Goal: Information Seeking & Learning: Find specific fact

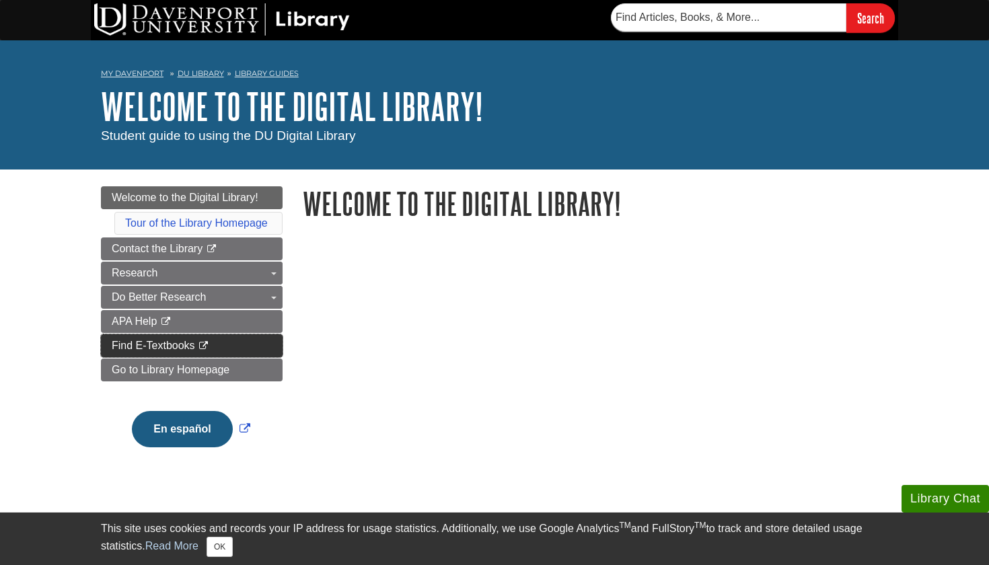
click at [224, 349] on link "Find E-Textbooks This link opens in a new window" at bounding box center [192, 345] width 182 height 23
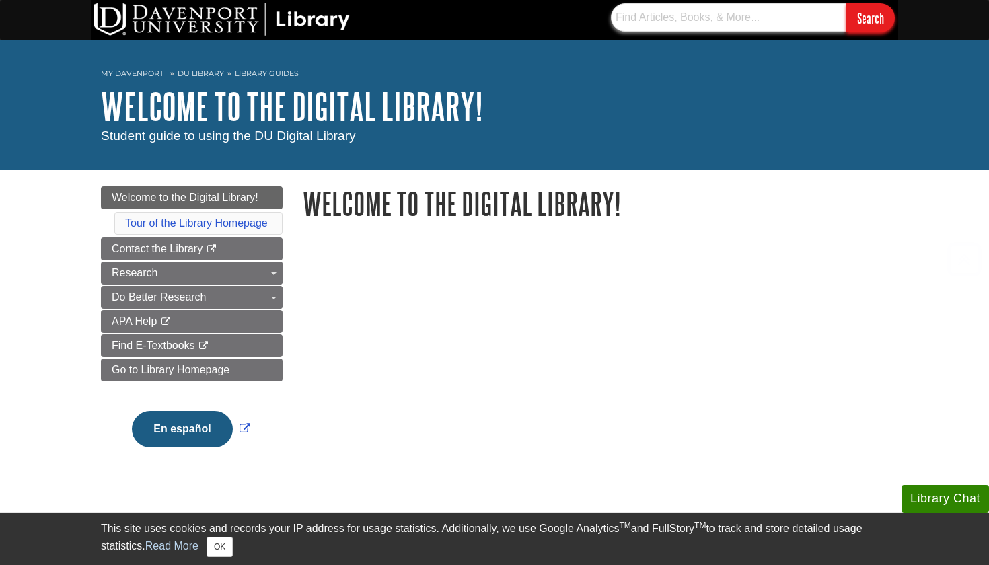
click at [654, 26] on input "text" at bounding box center [729, 17] width 236 height 28
paste input "Garrison, Managerial Accounting, 18e (eBook), 18e"
click at [870, 17] on input "Search" at bounding box center [871, 17] width 48 height 29
drag, startPoint x: 754, startPoint y: 20, endPoint x: 795, endPoint y: 37, distance: 44.0
click at [795, 37] on div "Garrison, Managerial Accounting, 18e (eBook), 18e Search" at bounding box center [495, 20] width 808 height 40
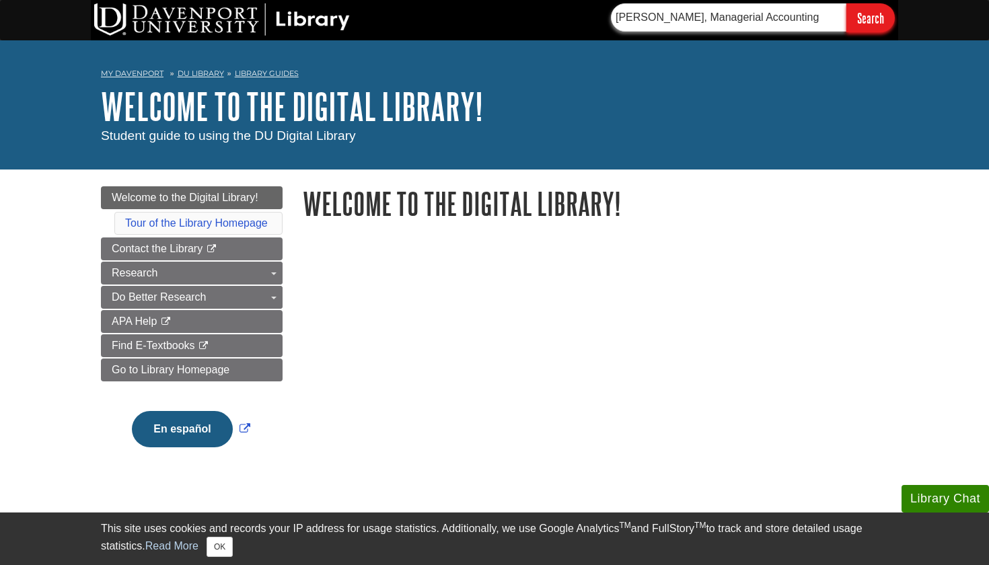
type input "Garrison, Managerial Accounting"
click at [870, 17] on input "Search" at bounding box center [871, 17] width 48 height 29
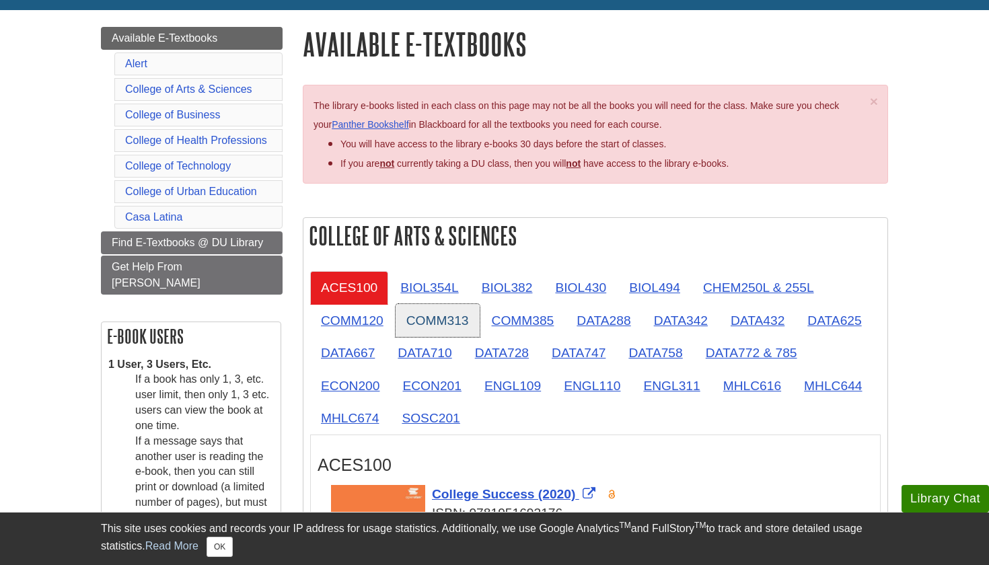
scroll to position [141, 0]
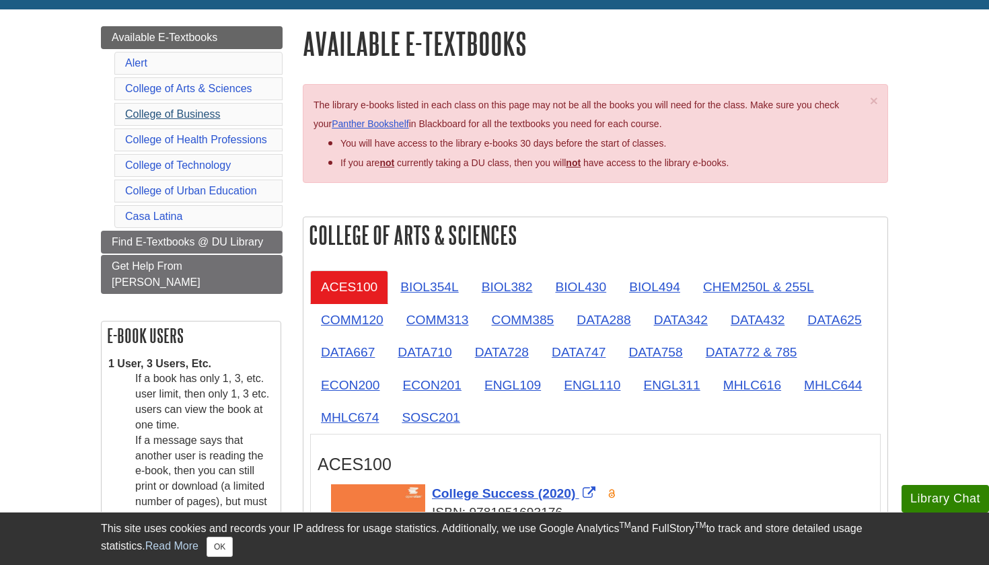
click at [209, 111] on link "College of Business" at bounding box center [172, 113] width 95 height 11
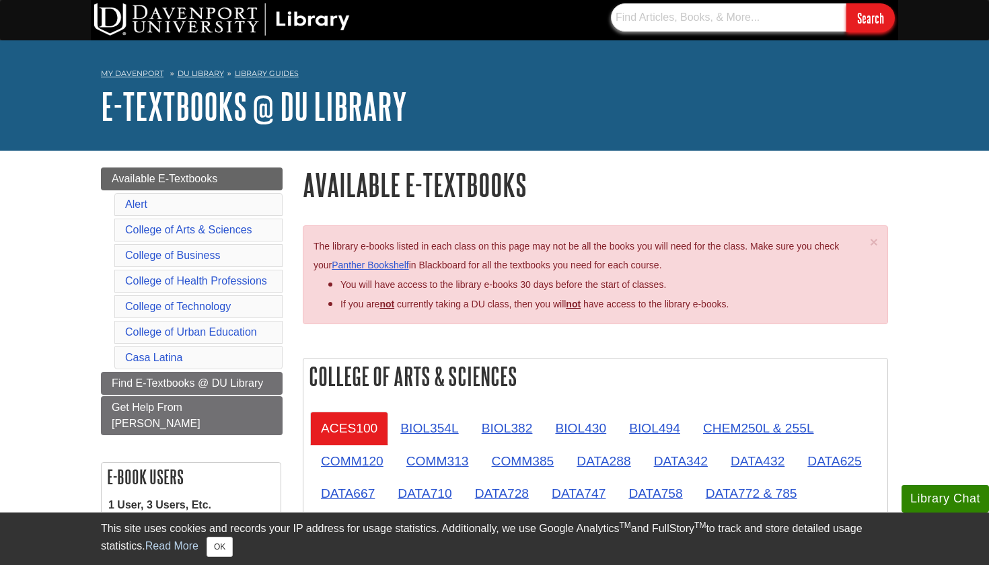
click at [683, 11] on input "text" at bounding box center [729, 17] width 236 height 28
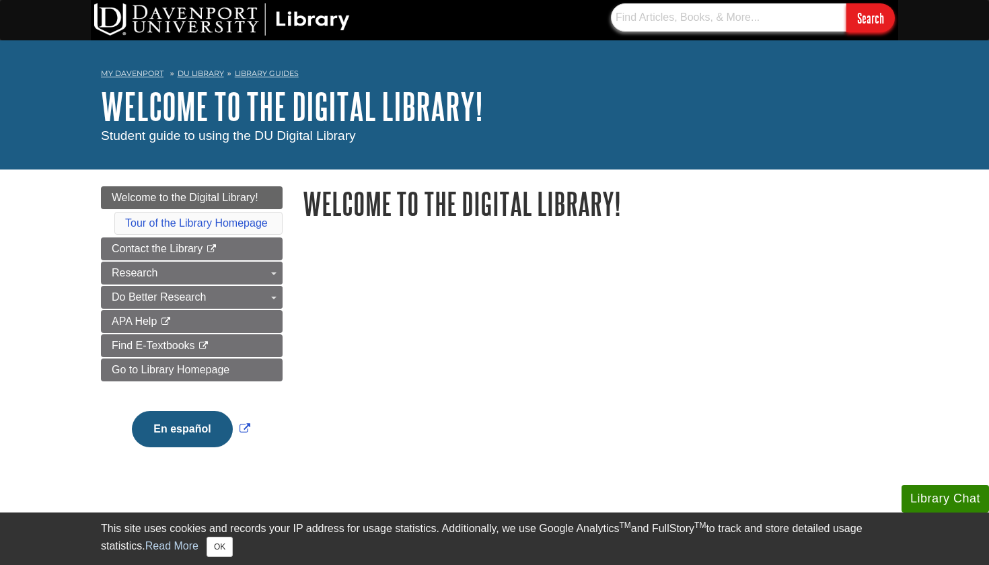
click at [689, 31] on input "text" at bounding box center [729, 17] width 236 height 28
click at [667, 18] on input "text" at bounding box center [729, 17] width 236 height 28
paste input "9781265614980"
type input "9781265614980"
click at [870, 17] on input "Search" at bounding box center [871, 17] width 48 height 29
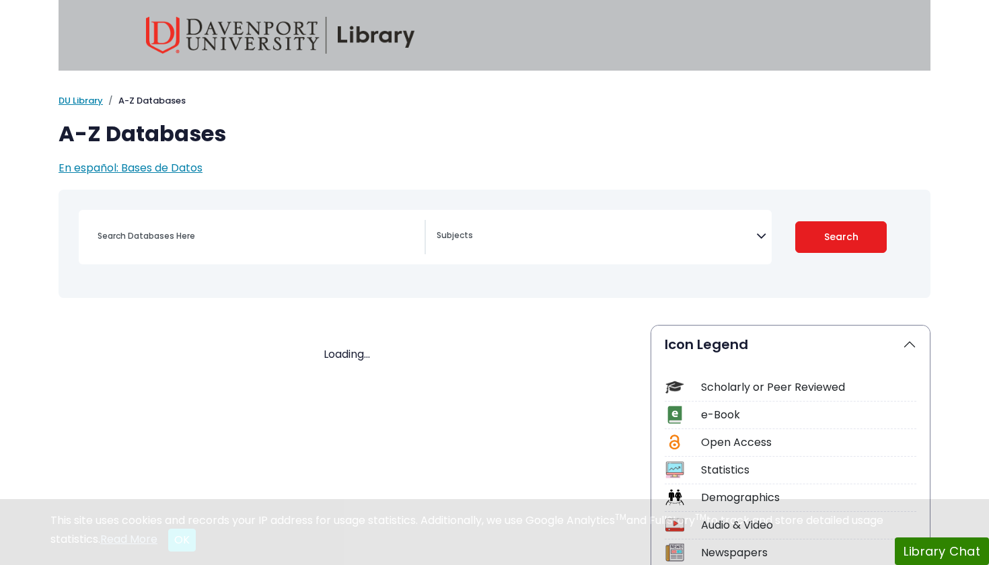
select select "Database Subject Filter"
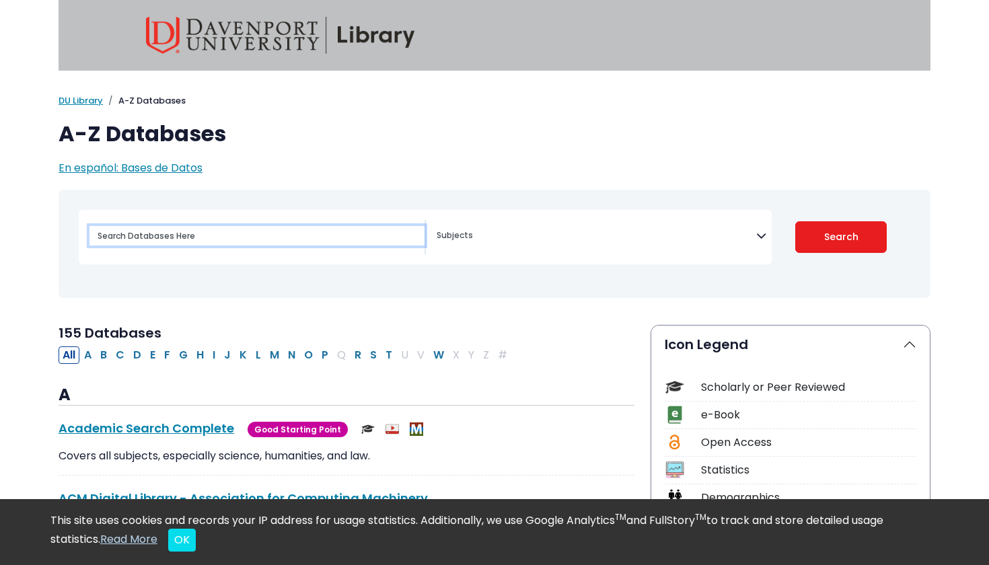
click at [285, 234] on input "Search database by title or keyword" at bounding box center [257, 236] width 335 height 20
paste input "9781265614980"
type input "9781265614980"
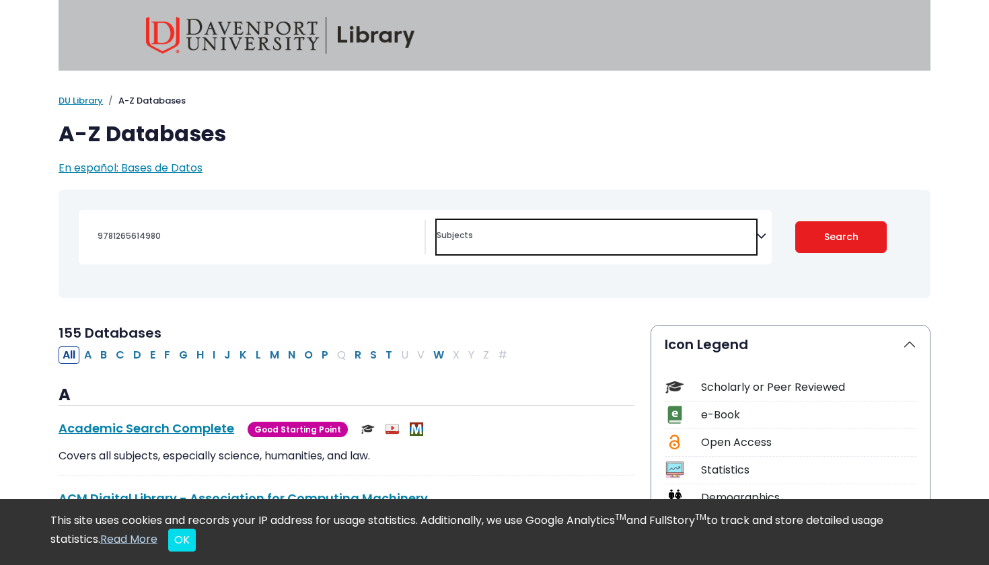
click at [468, 248] on span "Search filters" at bounding box center [597, 237] width 320 height 34
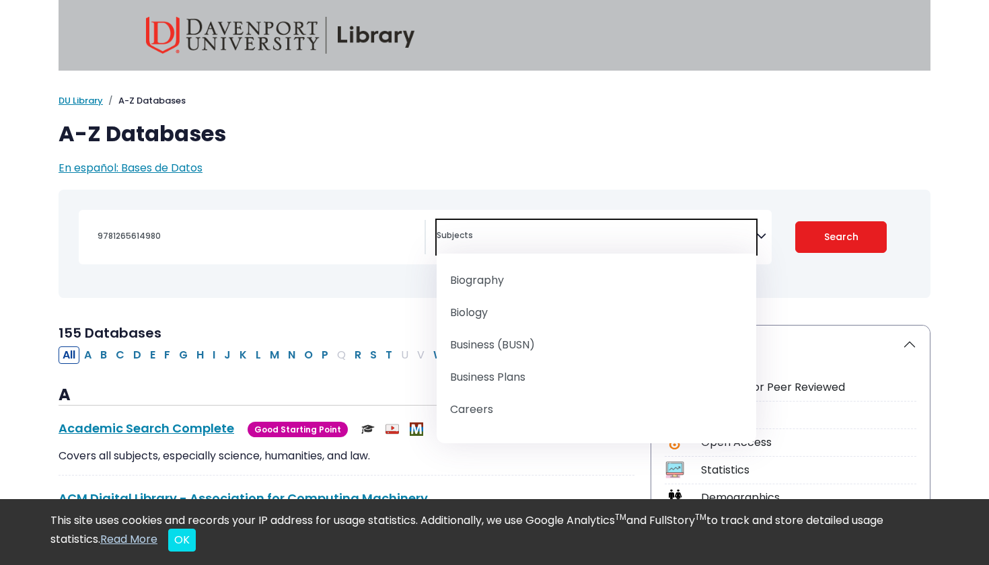
scroll to position [146, 0]
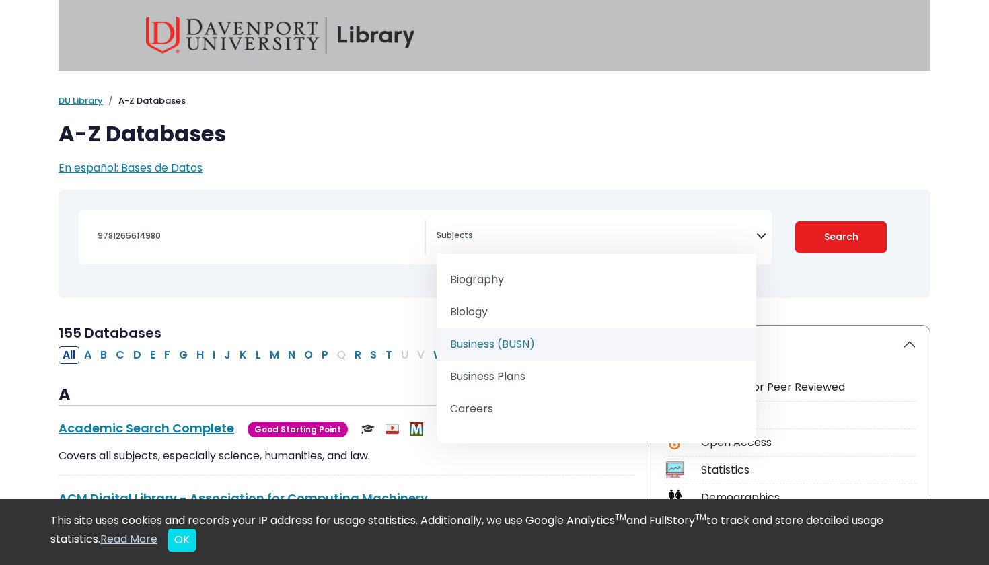
select select "219040"
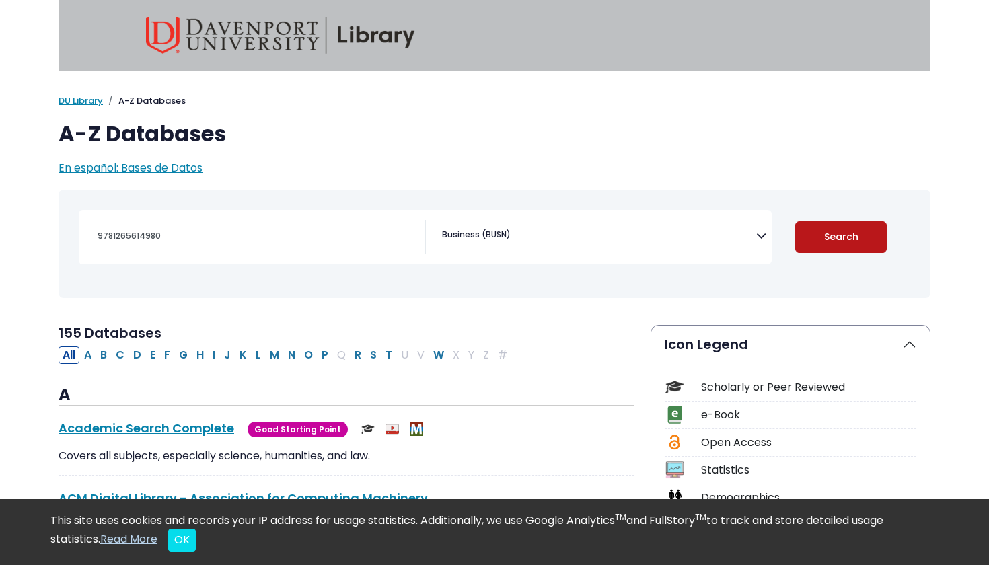
click at [830, 238] on button "Search" at bounding box center [841, 237] width 92 height 32
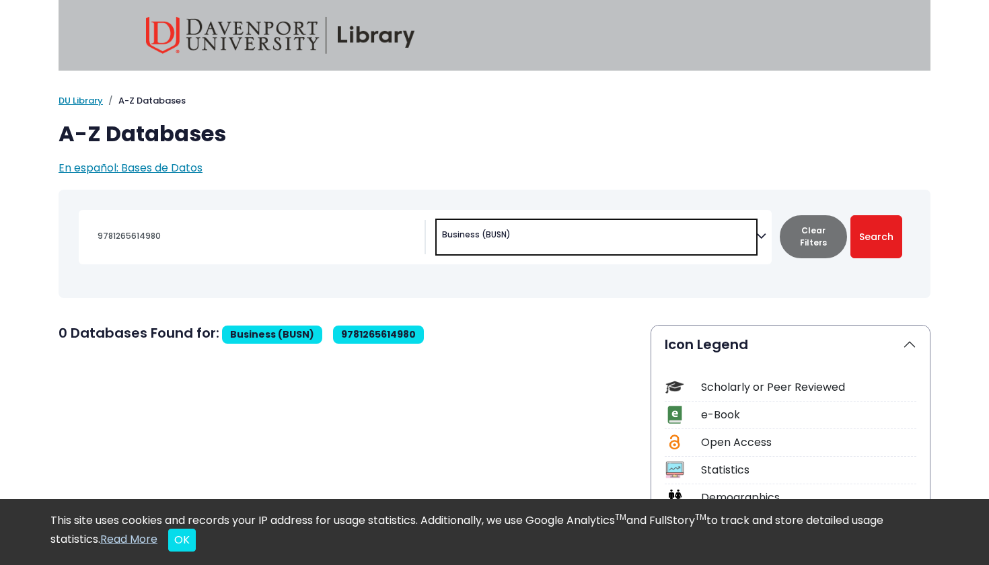
click at [756, 236] on span "× Business (BUSN)" at bounding box center [597, 237] width 320 height 34
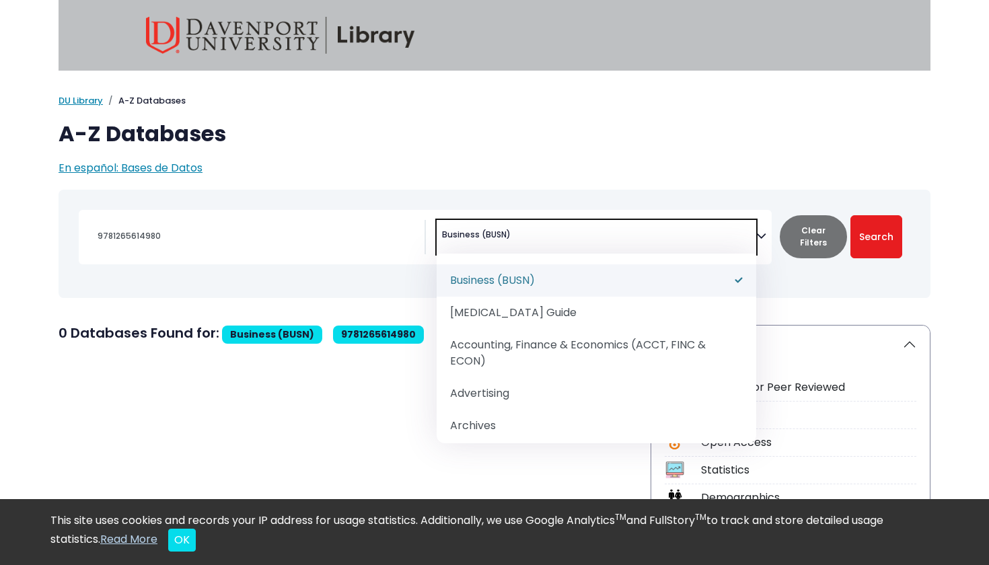
click at [533, 237] on span "× Business (BUSN)" at bounding box center [597, 237] width 320 height 34
